Goal: Information Seeking & Learning: Check status

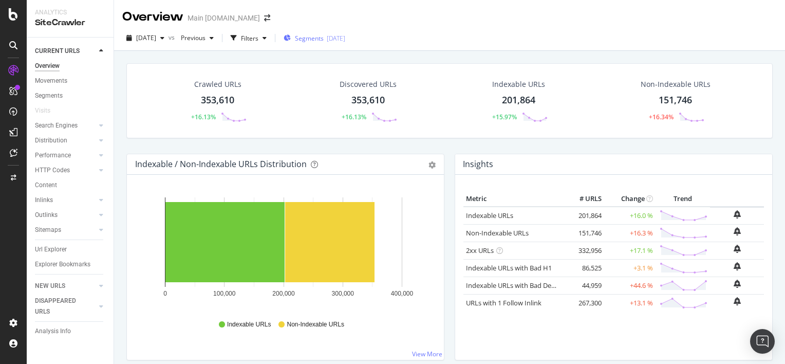
click at [314, 41] on span "Segments" at bounding box center [309, 38] width 29 height 9
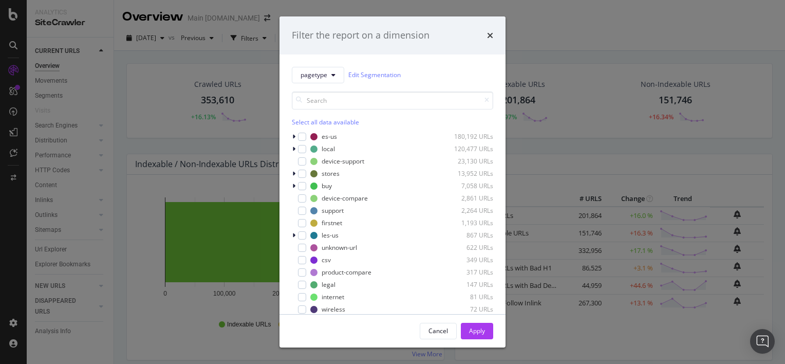
click at [91, 94] on div "Filter the report on a dimension pagetype Edit Segmentation Select all data ava…" at bounding box center [392, 182] width 785 height 364
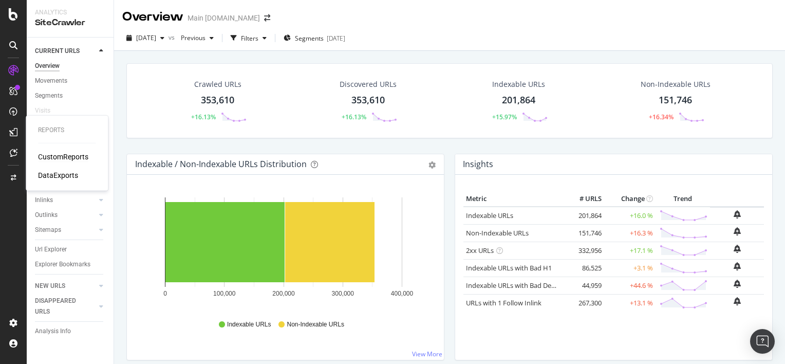
click at [60, 158] on div "CustomReports" at bounding box center [63, 157] width 50 height 10
